Goal: Information Seeking & Learning: Check status

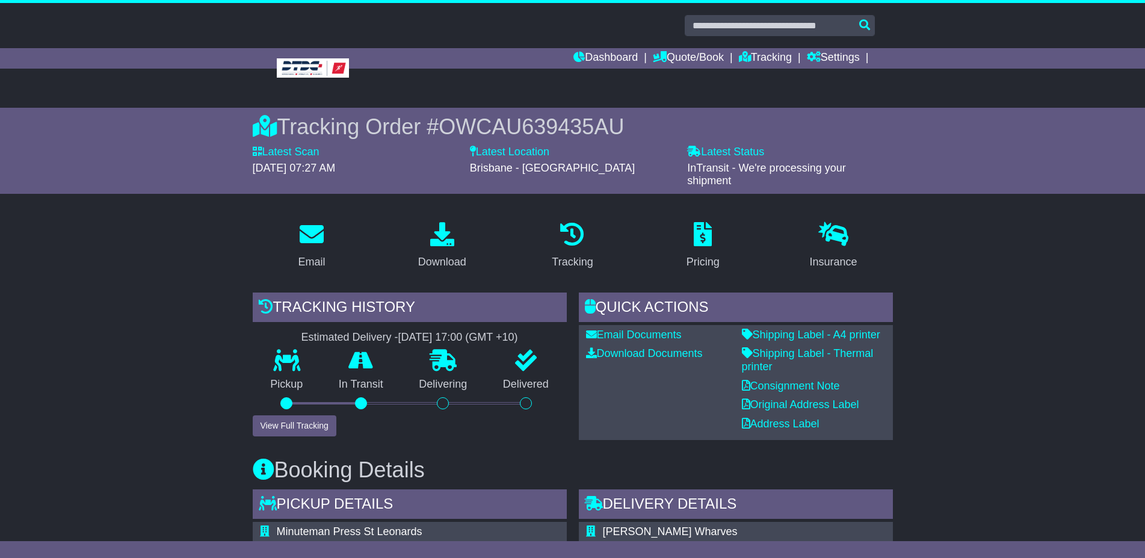
scroll to position [61, 0]
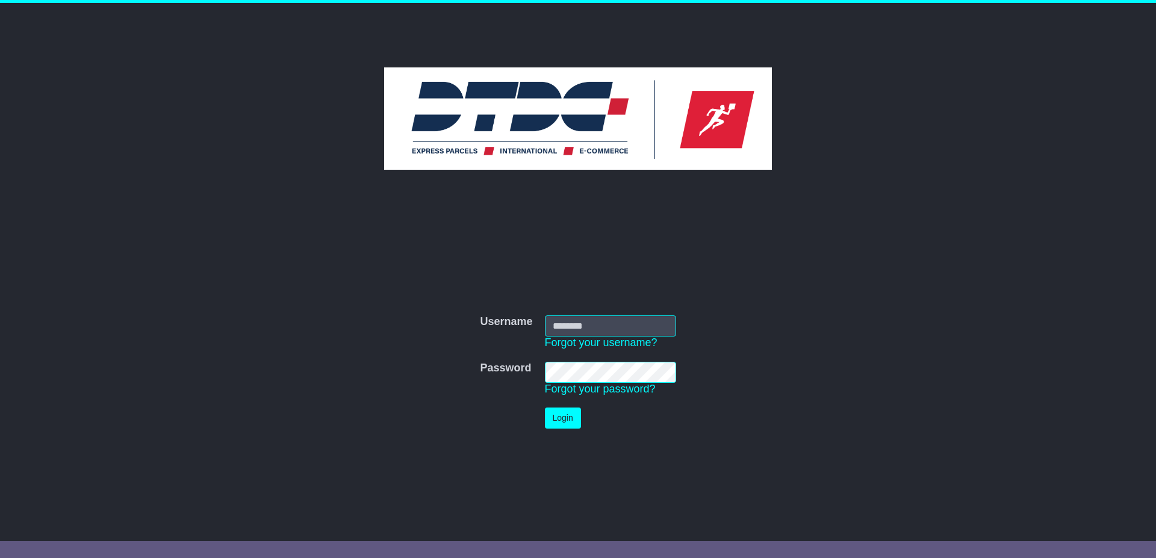
click at [573, 327] on input "Username" at bounding box center [610, 325] width 131 height 21
type input "******"
click at [559, 422] on button "Login" at bounding box center [563, 417] width 36 height 21
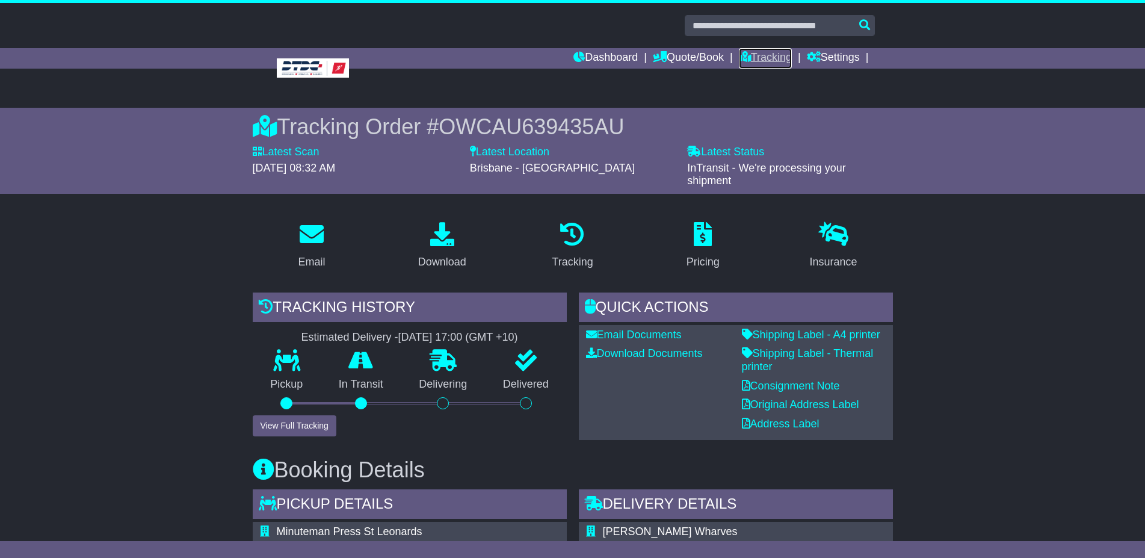
click at [762, 55] on link "Tracking" at bounding box center [765, 58] width 53 height 20
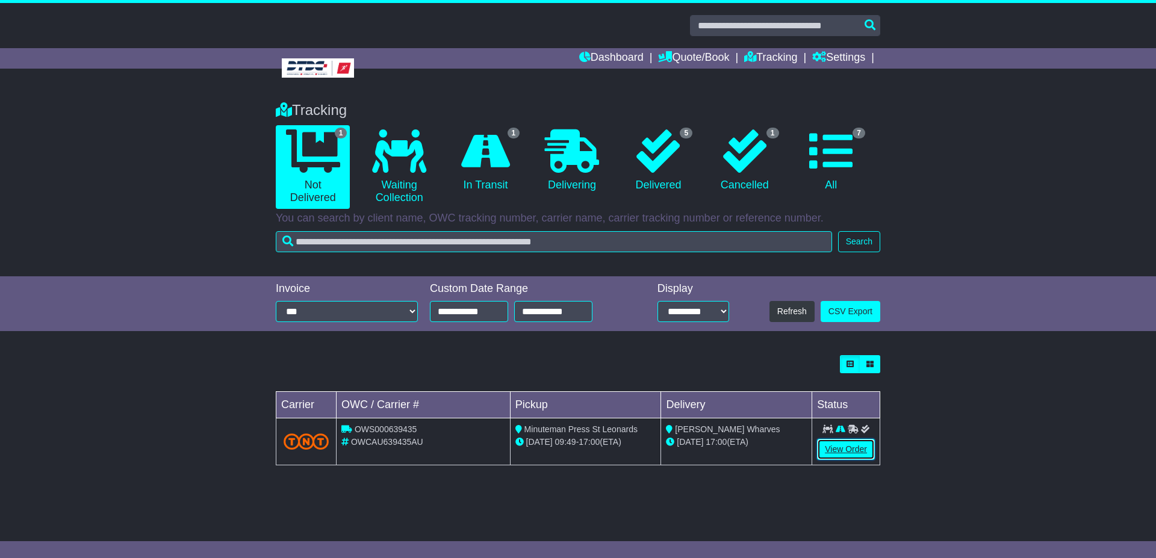
click at [850, 451] on link "View Order" at bounding box center [846, 449] width 58 height 21
click at [846, 448] on link "View Order" at bounding box center [846, 449] width 58 height 21
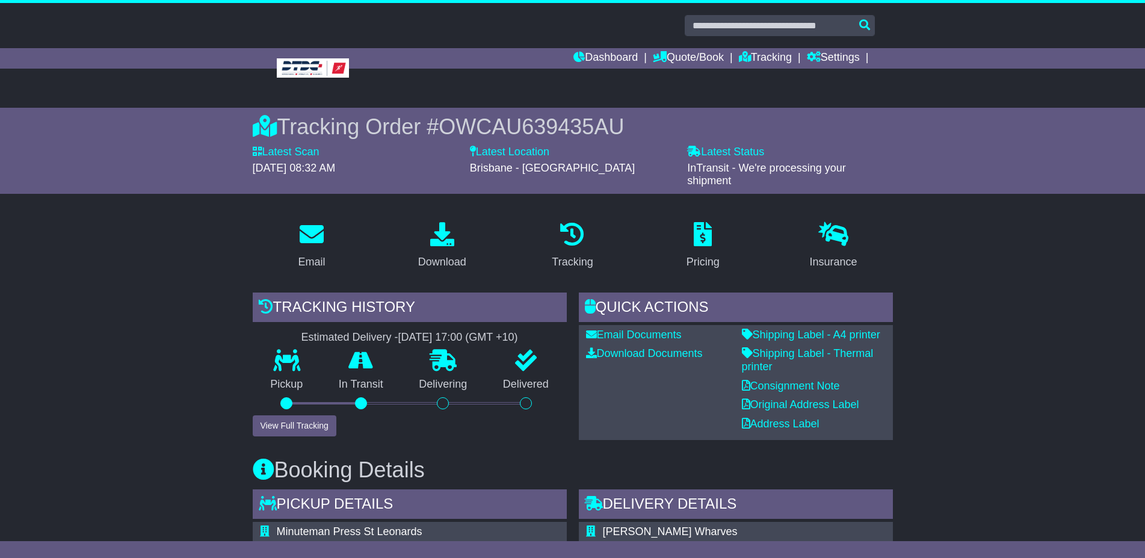
scroll to position [184, 0]
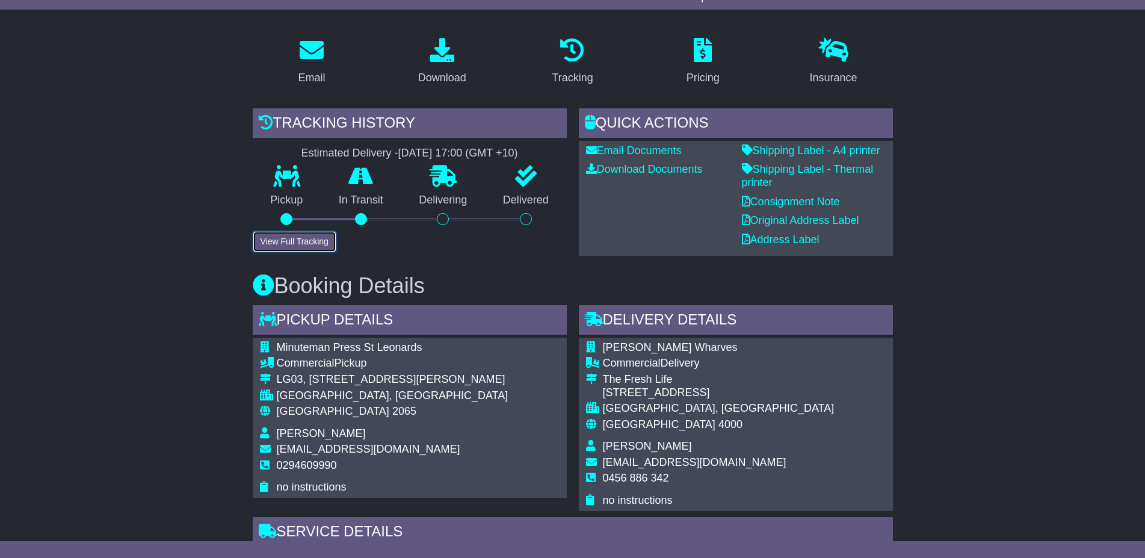
click at [297, 237] on button "View Full Tracking" at bounding box center [295, 241] width 84 height 21
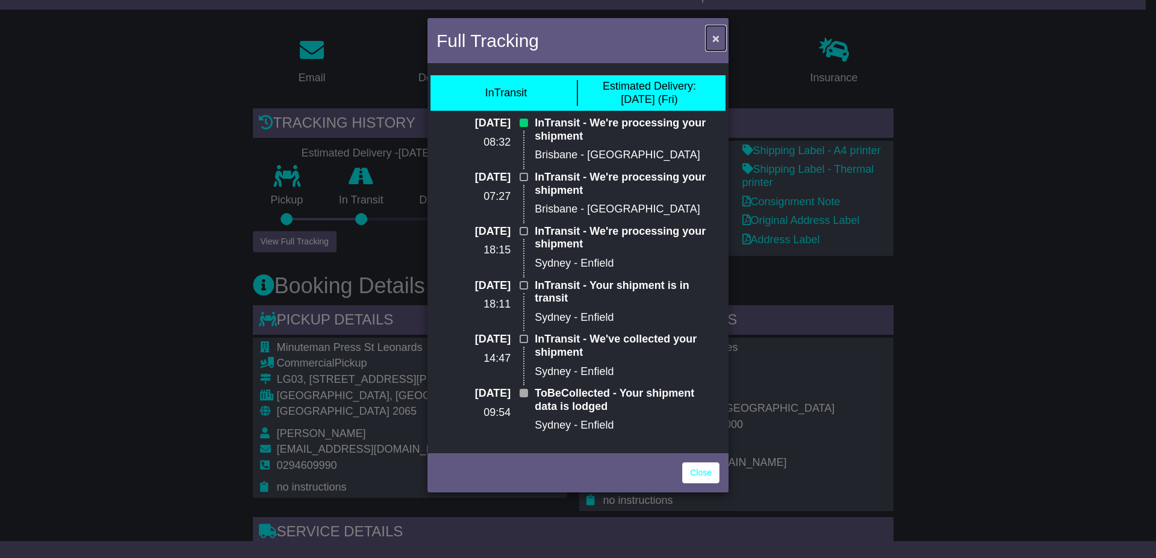
click at [714, 39] on span "×" at bounding box center [715, 38] width 7 height 14
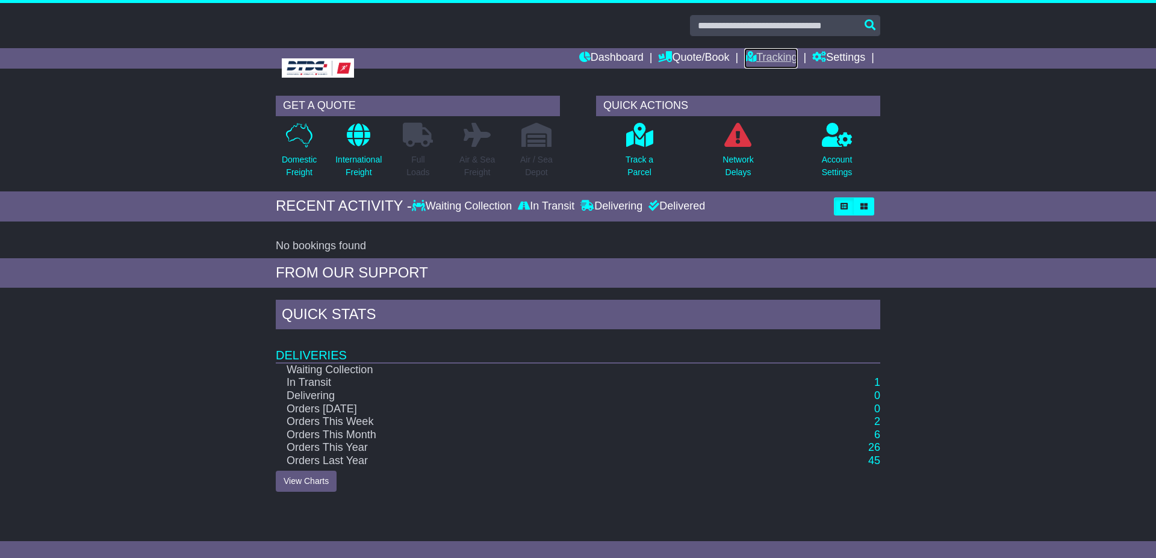
click at [762, 52] on link "Tracking" at bounding box center [770, 58] width 53 height 20
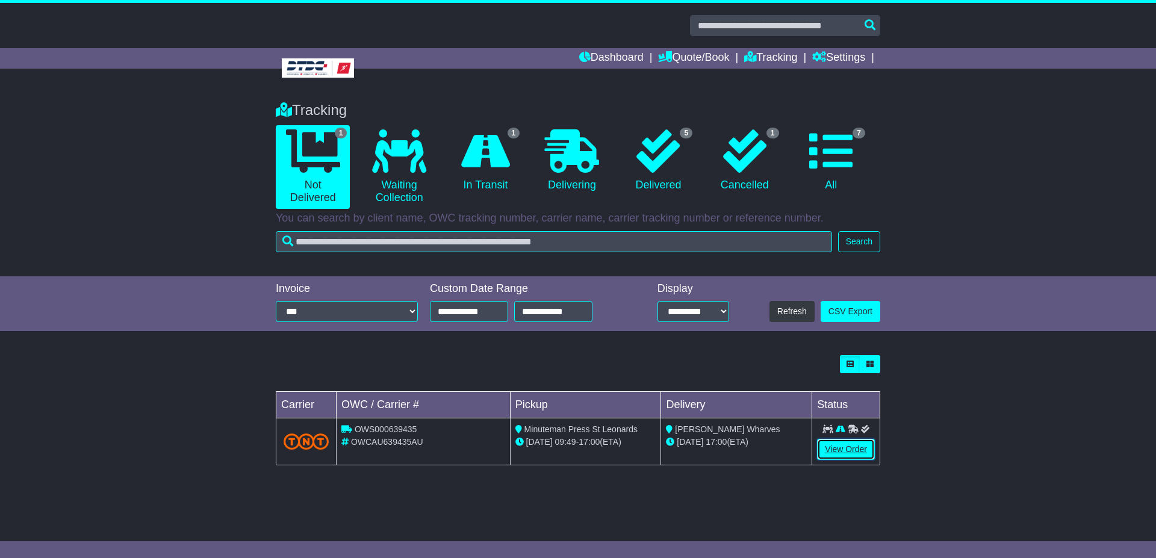
click at [841, 448] on link "View Order" at bounding box center [846, 449] width 58 height 21
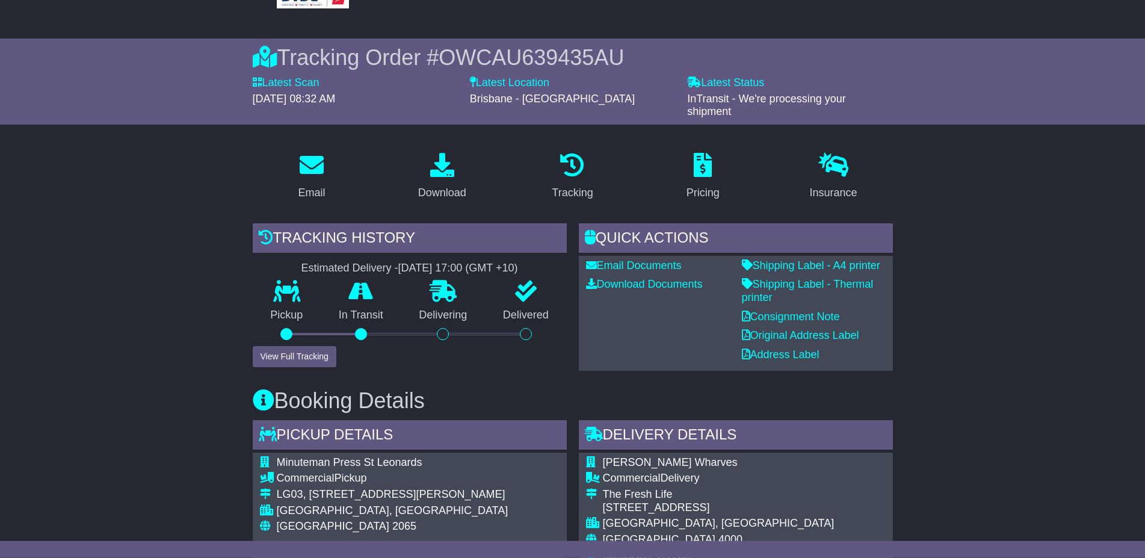
scroll to position [184, 0]
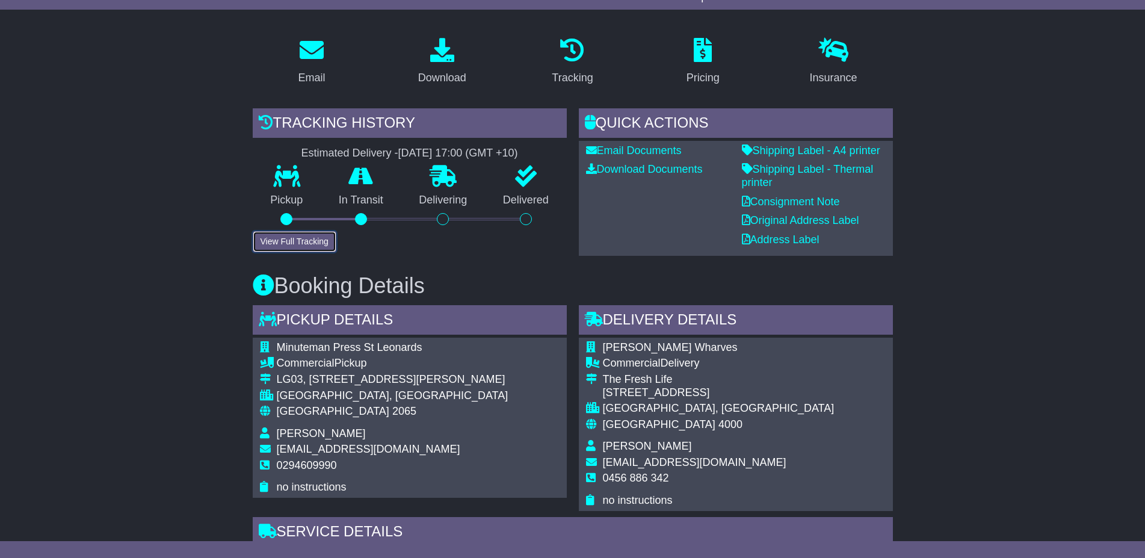
click at [305, 239] on button "View Full Tracking" at bounding box center [295, 241] width 84 height 21
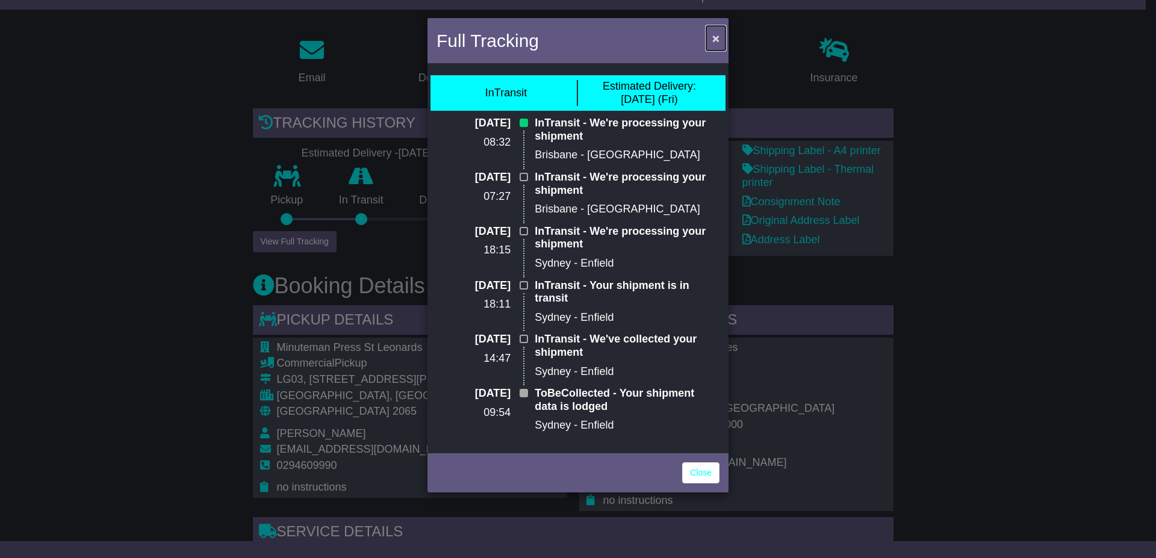
click at [715, 36] on span "×" at bounding box center [715, 38] width 7 height 14
